Goal: Check status

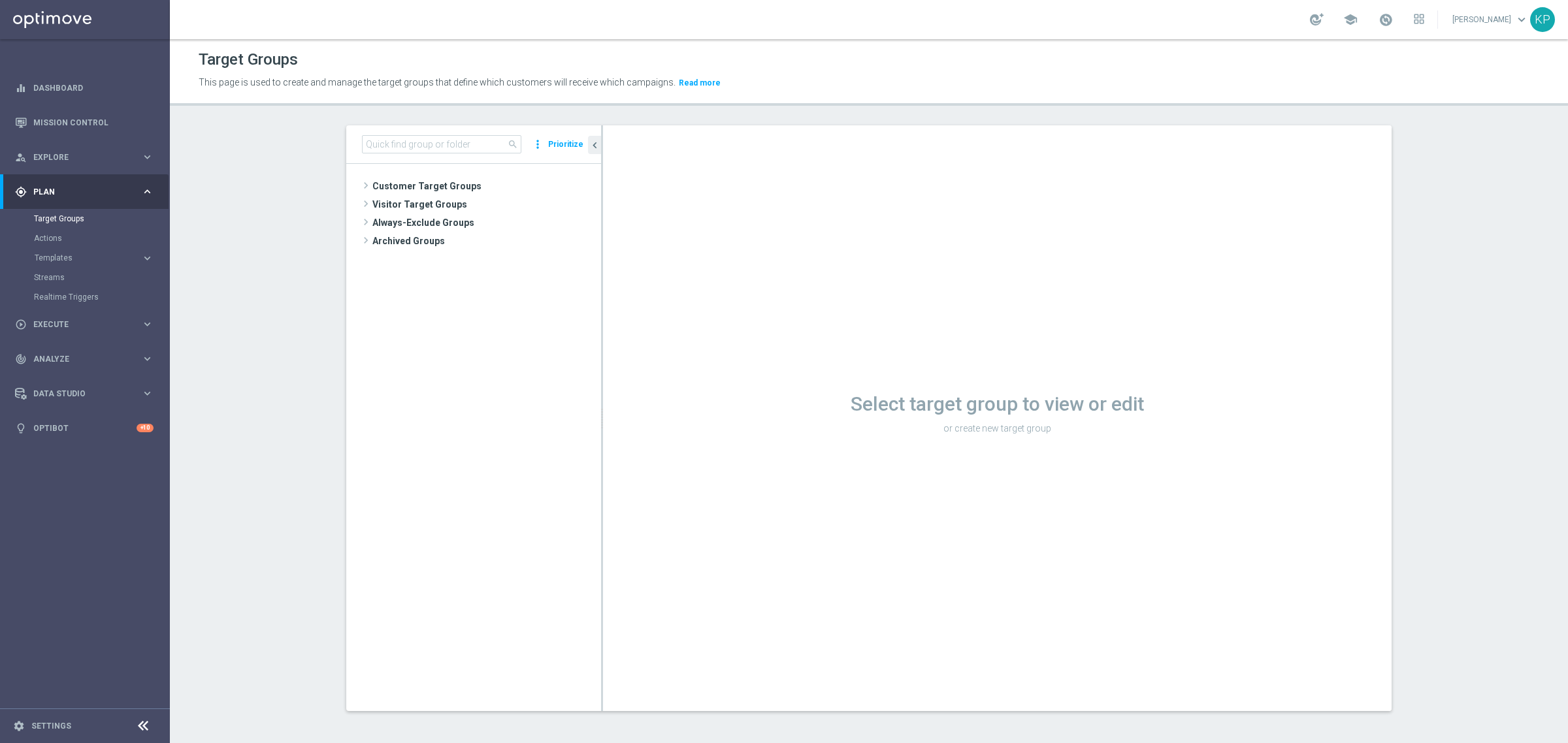
click at [306, 188] on section "search more_vert Prioritize Customer Target Groups library_add create_new_folder" at bounding box center [868, 428] width 1398 height 606
click at [96, 124] on link "Mission Control" at bounding box center [93, 122] width 120 height 35
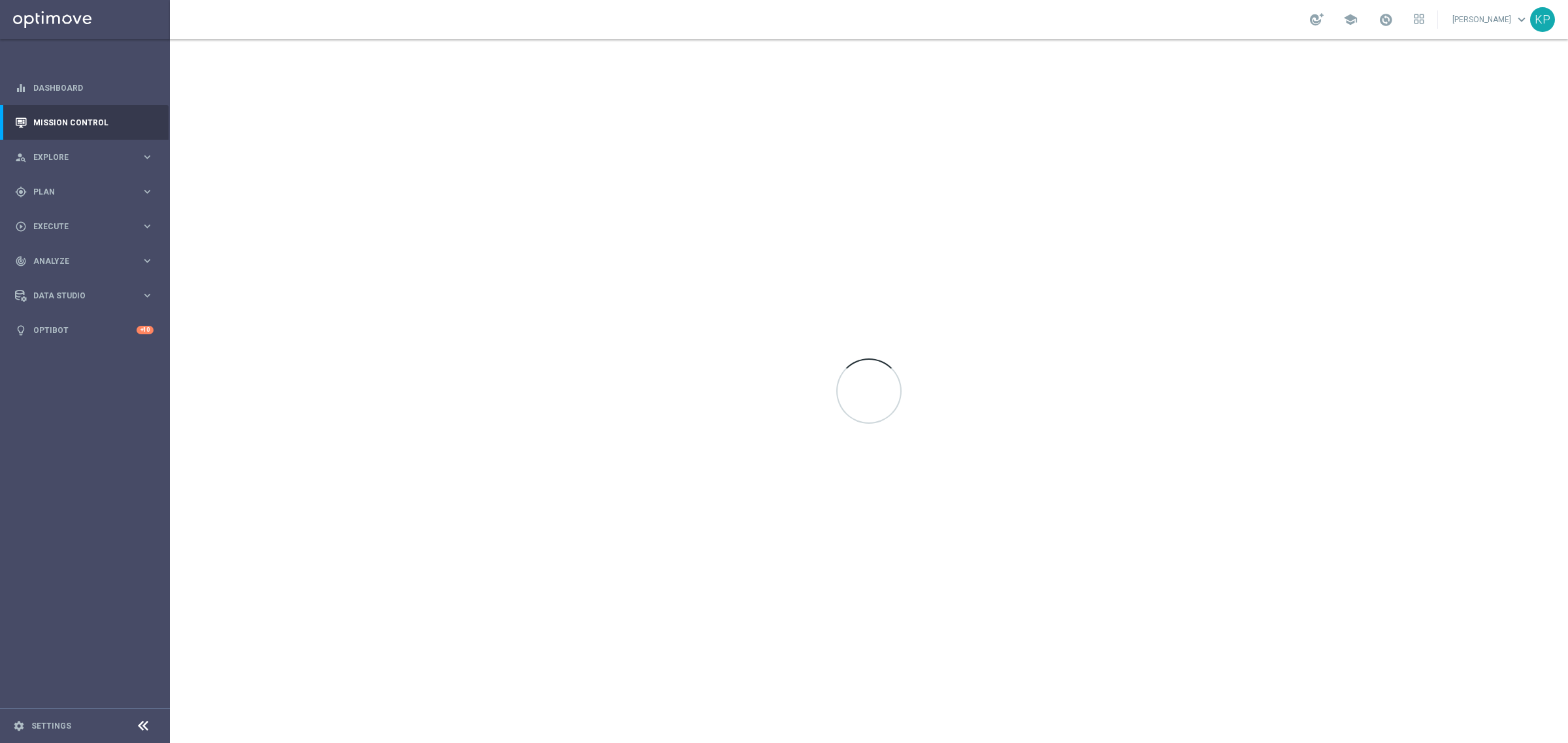
click at [576, 28] on div "school [PERSON_NAME] keyboard_arrow_down KP" at bounding box center [868, 19] width 1398 height 39
click at [1379, 18] on span at bounding box center [1386, 19] width 15 height 15
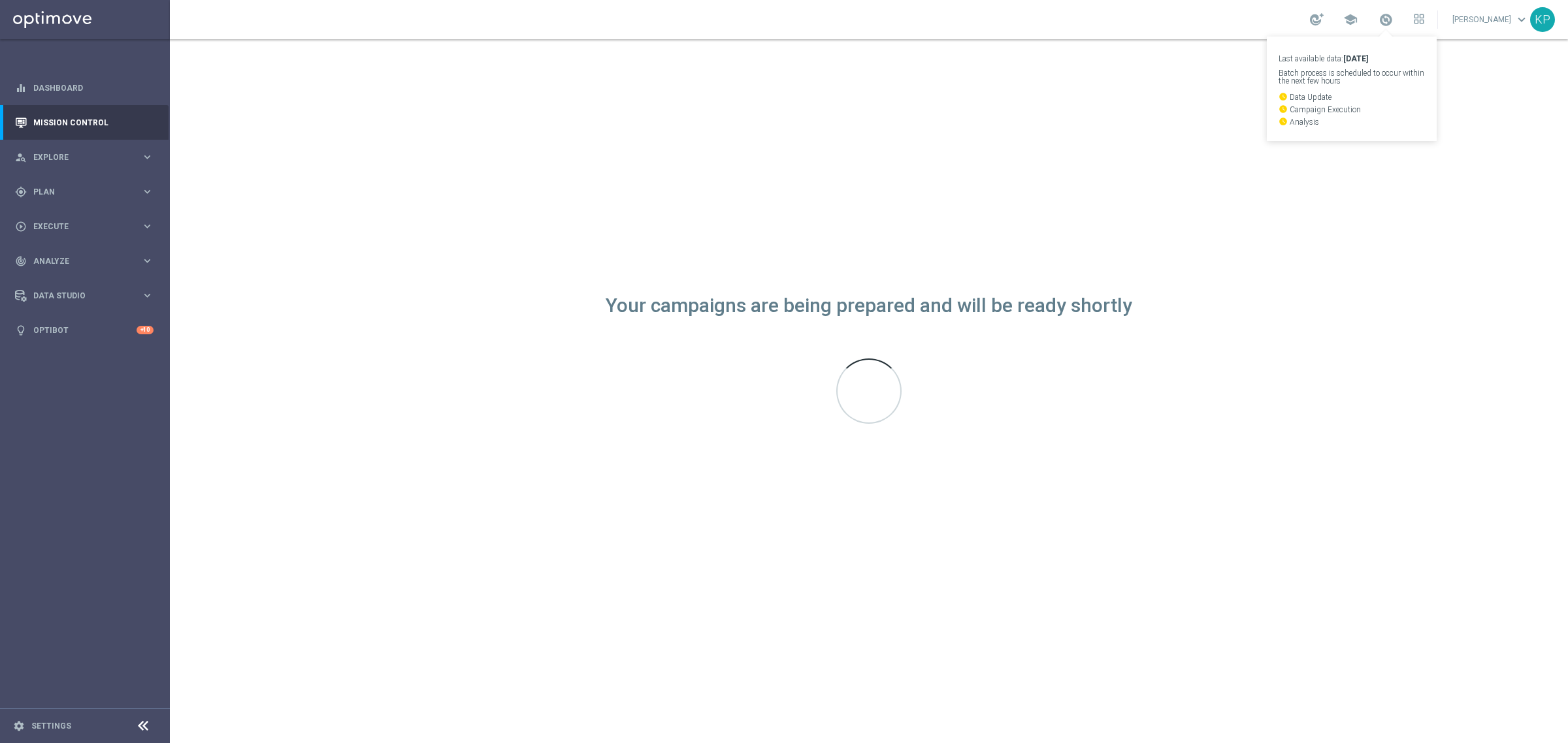
click at [1192, 21] on div "school Last available data: [DATE] Batch process is scheduled to occur within t…" at bounding box center [868, 19] width 1398 height 39
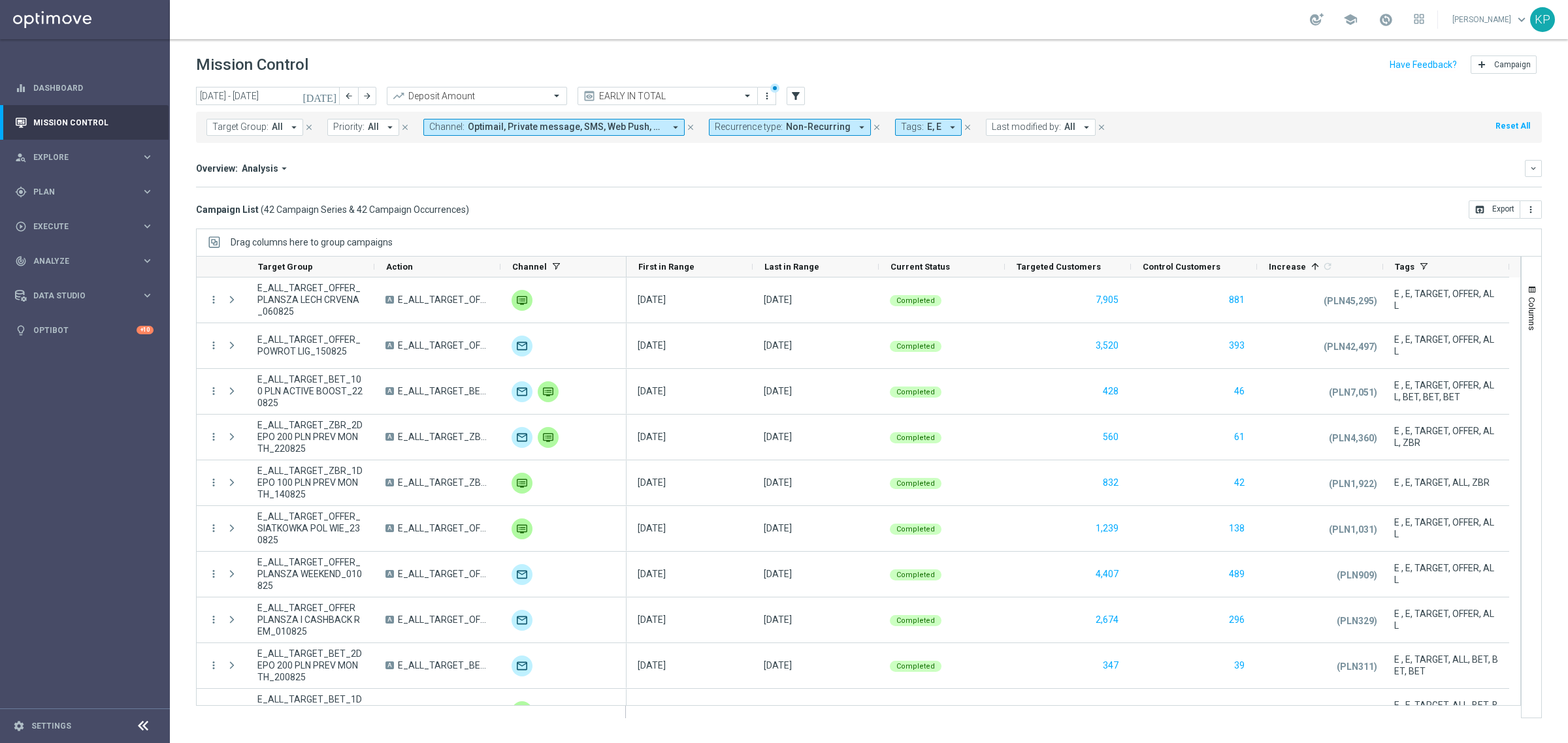
click at [792, 198] on mini-dashboard "Overview: Analysis arrow_drop_down keyboard_arrow_down Increase In Deposit Amou…" at bounding box center [868, 171] width 1346 height 57
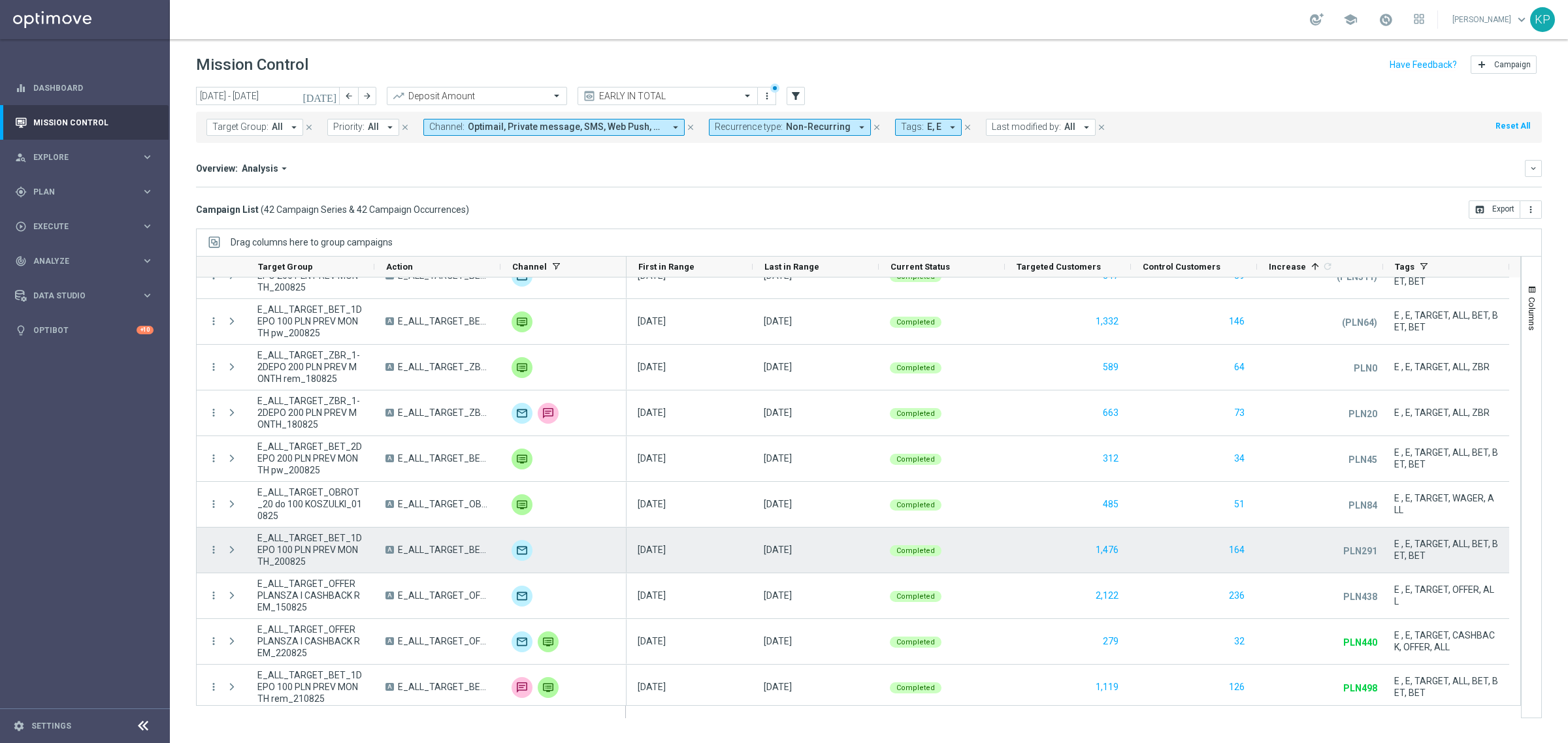
scroll to position [490, 0]
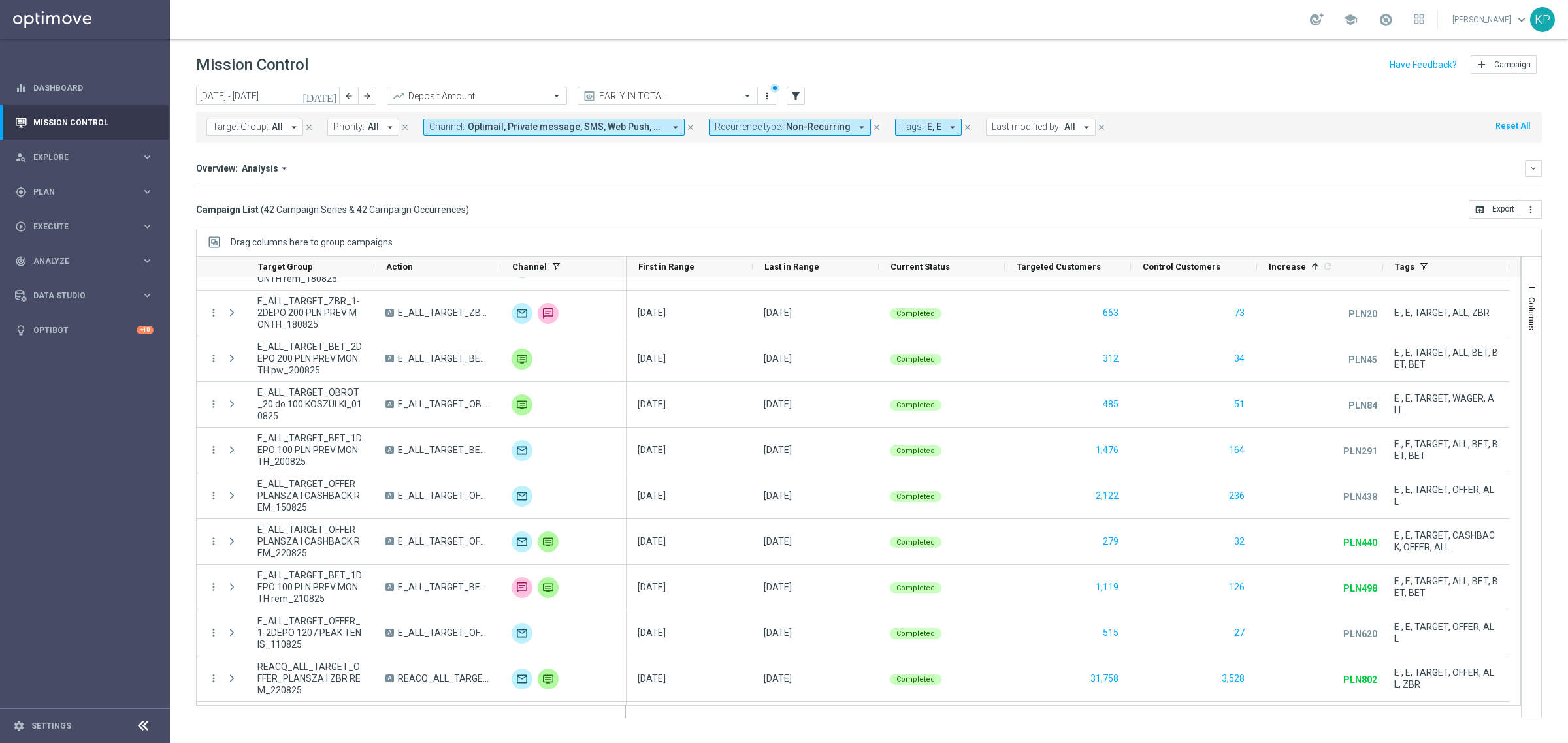
click at [331, 98] on icon "[DATE]" at bounding box center [320, 96] width 35 height 12
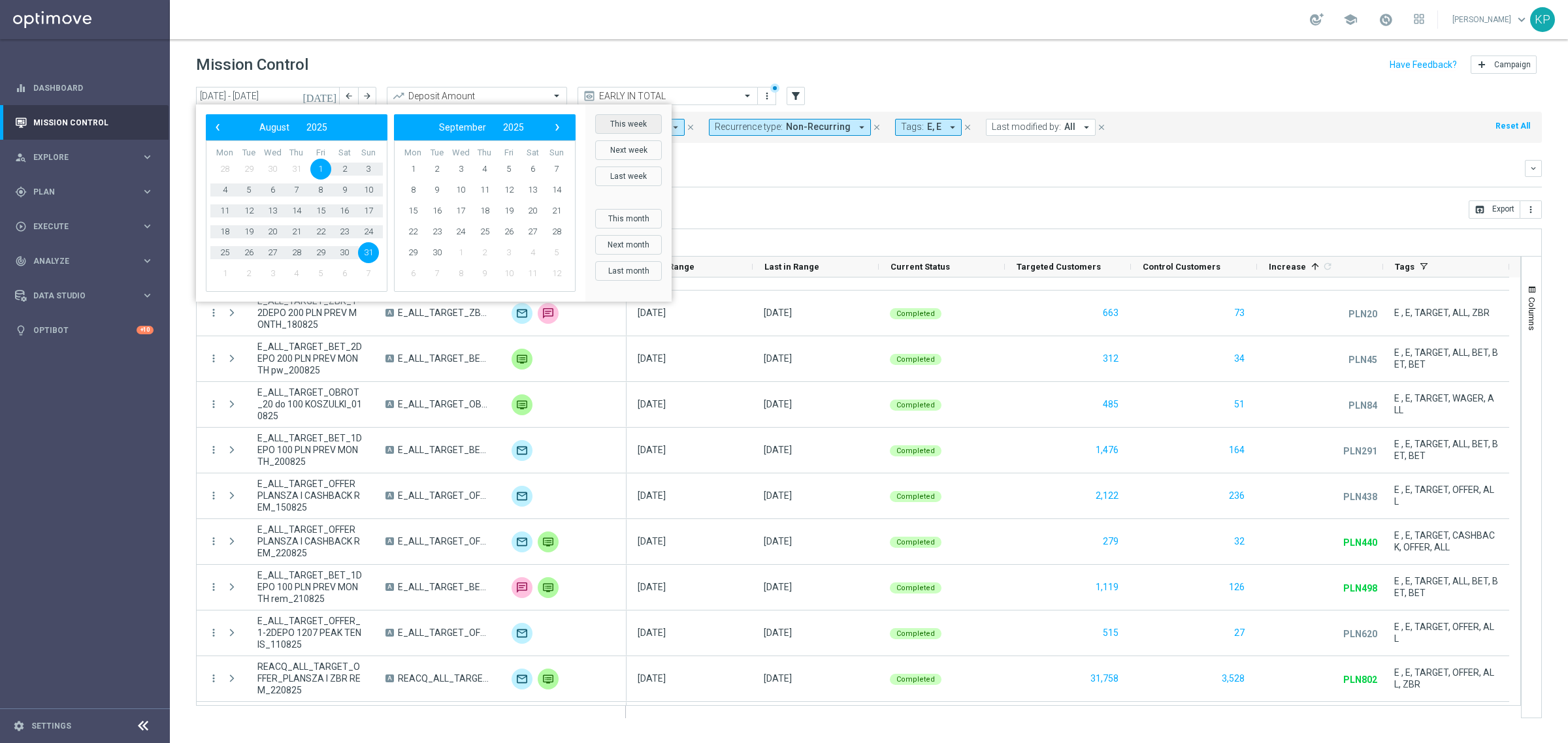
click at [607, 127] on button "This week" at bounding box center [628, 124] width 67 height 19
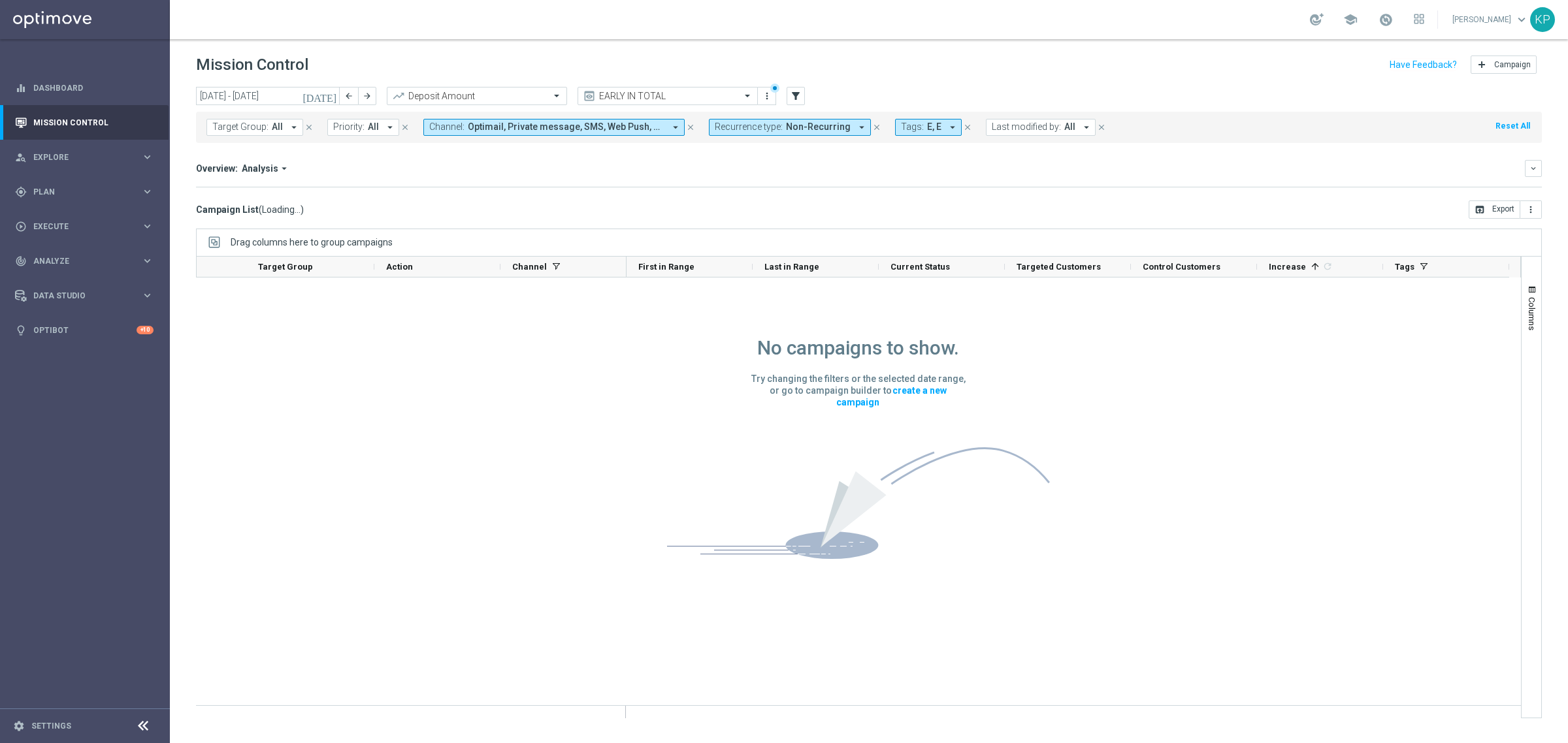
scroll to position [0, 0]
drag, startPoint x: 350, startPoint y: 101, endPoint x: 469, endPoint y: 145, distance: 126.9
click at [350, 101] on button "arrow_back" at bounding box center [348, 96] width 18 height 18
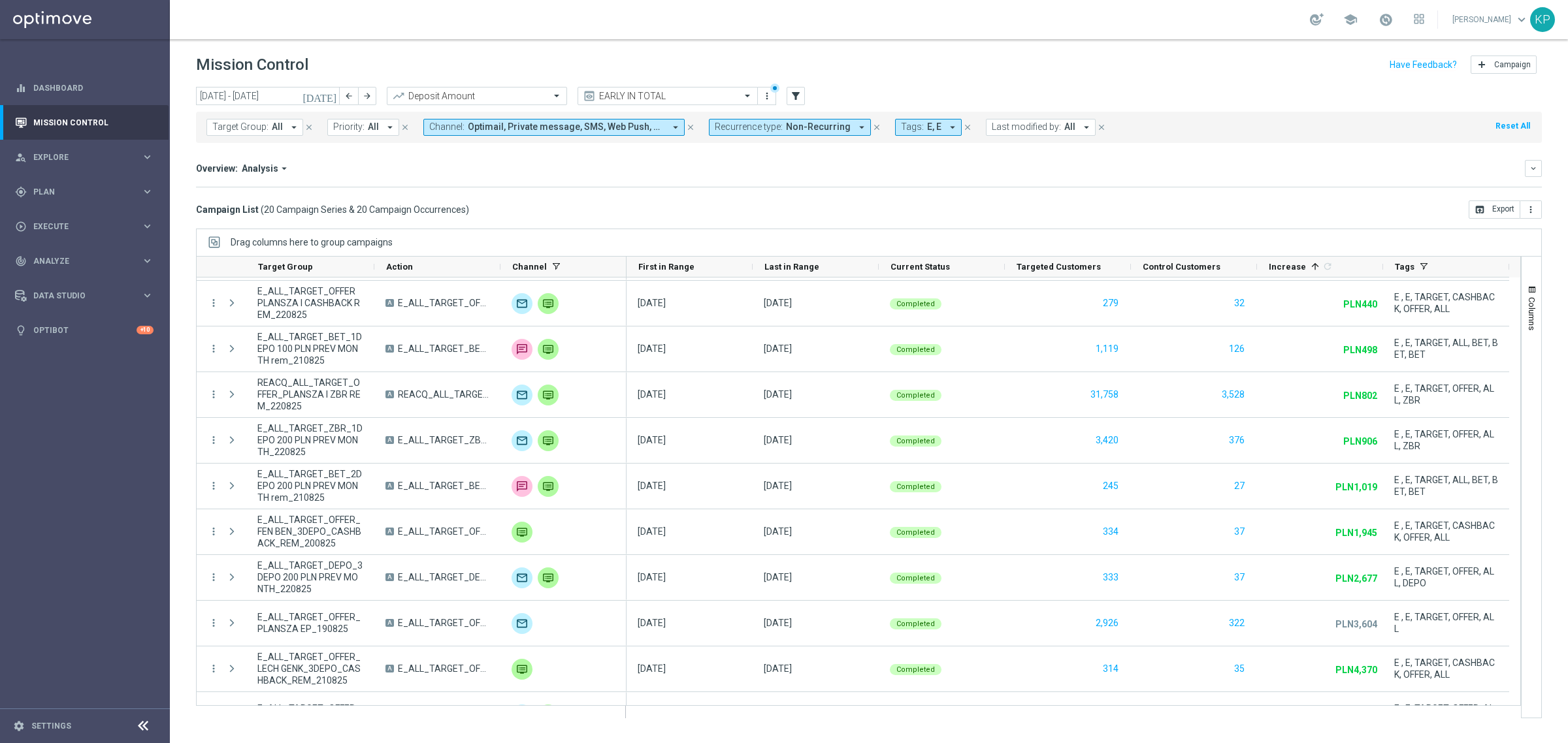
scroll to position [487, 0]
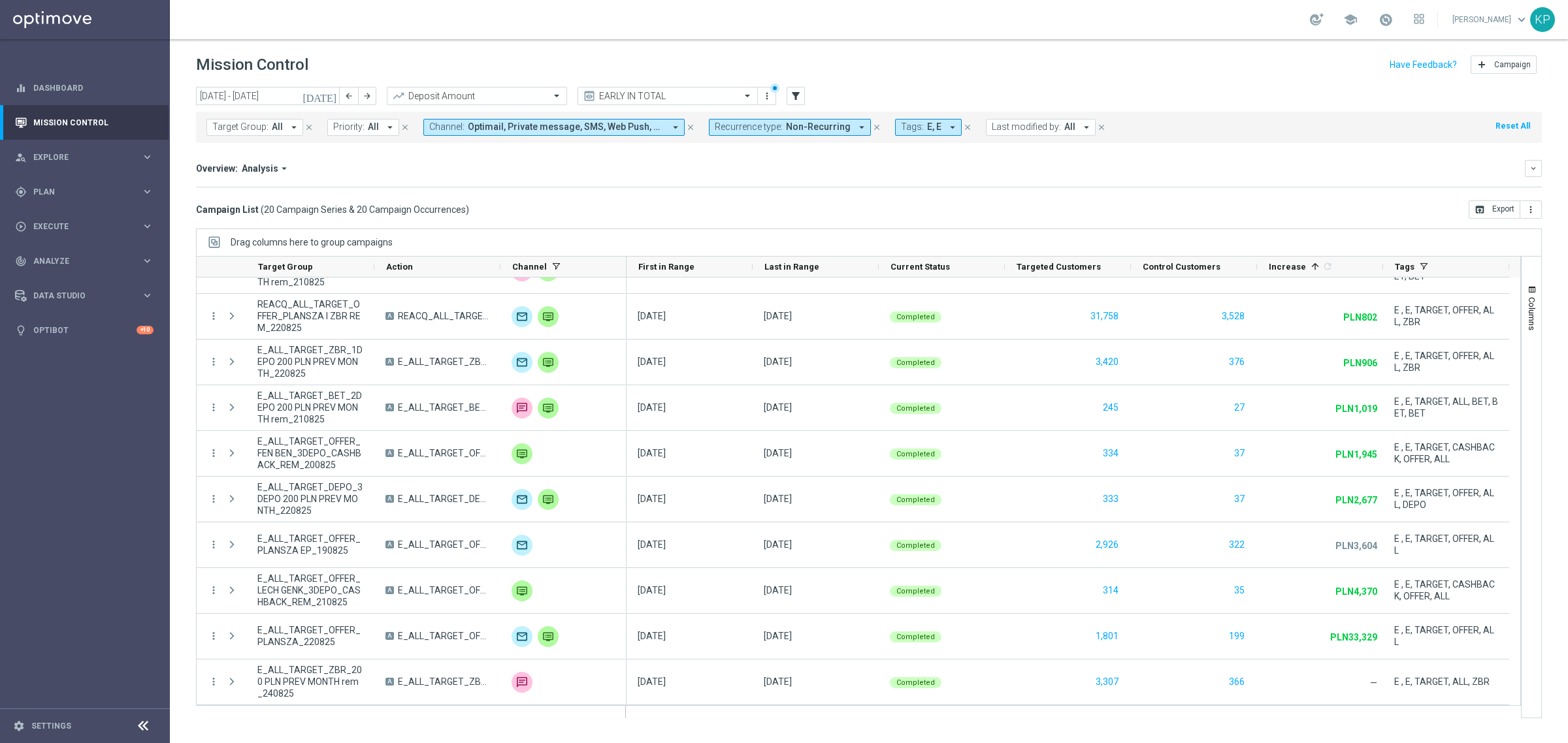
click at [337, 99] on icon "[DATE]" at bounding box center [320, 96] width 35 height 12
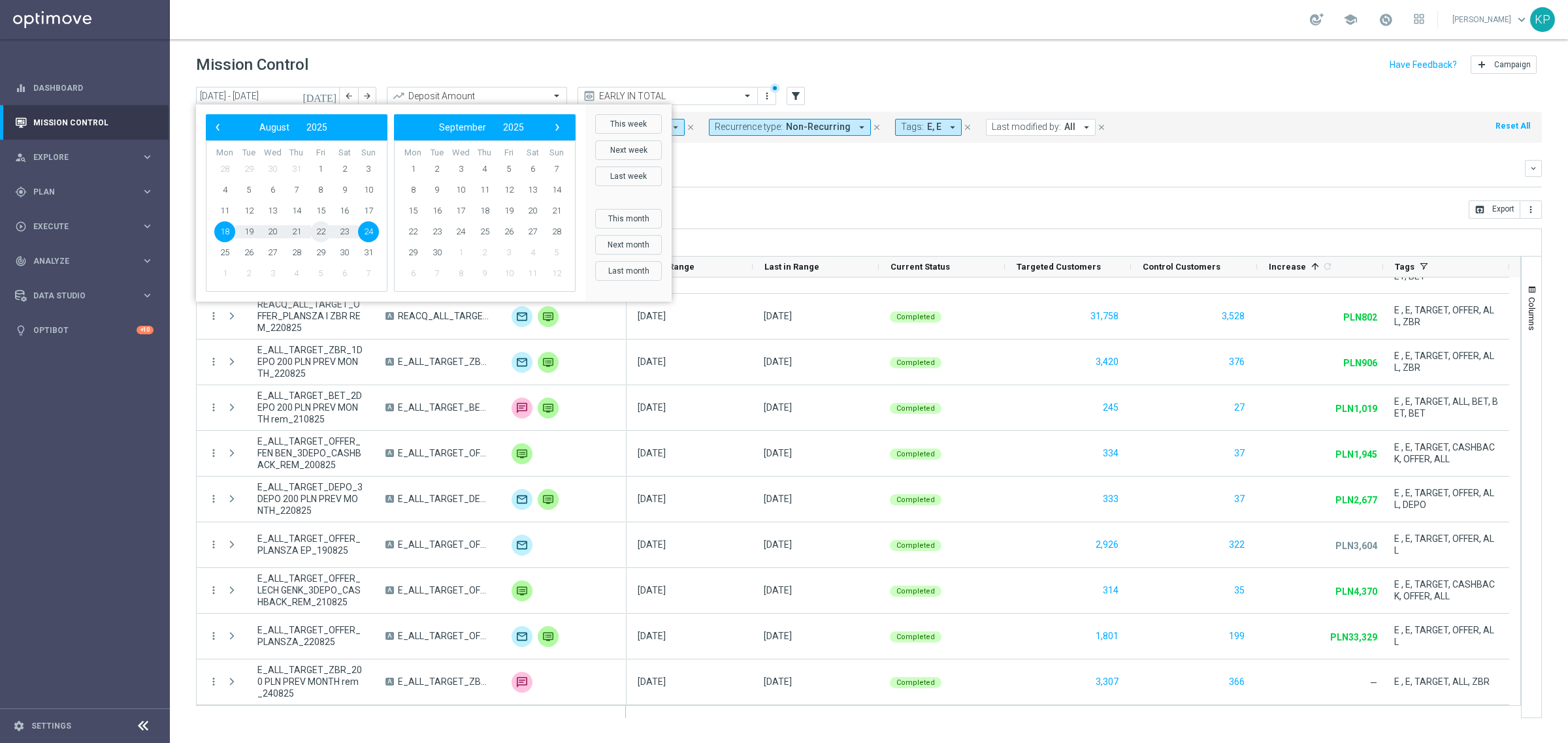
click at [324, 231] on span "22" at bounding box center [321, 232] width 21 height 21
click at [367, 231] on span "24" at bounding box center [369, 232] width 21 height 21
type input "[DATE] - [DATE]"
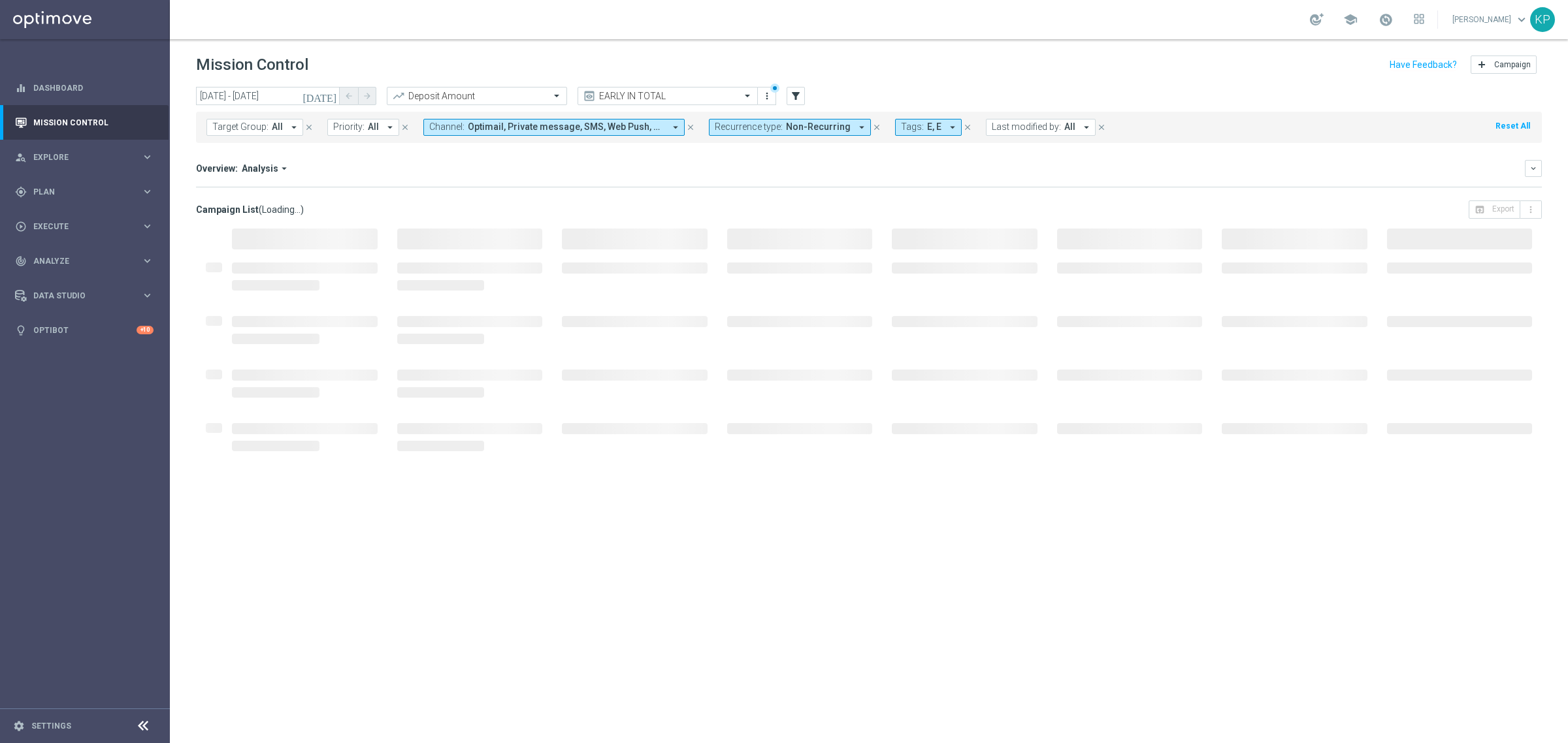
click at [644, 183] on div "Overview: Analysis arrow_drop_down keyboard_arrow_down Increase In Deposit Amou…" at bounding box center [868, 174] width 1346 height 27
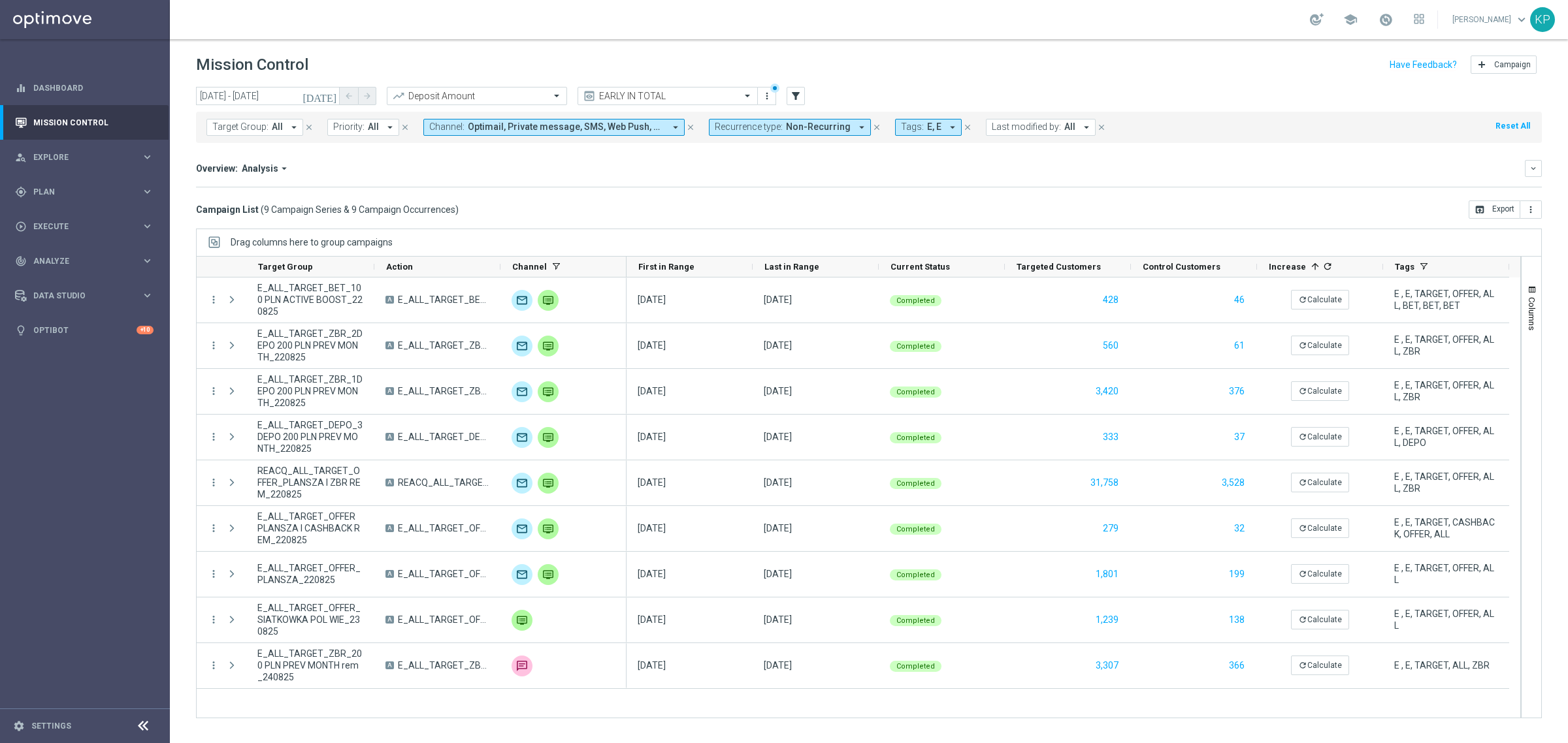
scroll to position [0, 0]
click at [1324, 263] on icon "refresh" at bounding box center [1327, 266] width 11 height 11
